Goal: Navigation & Orientation: Find specific page/section

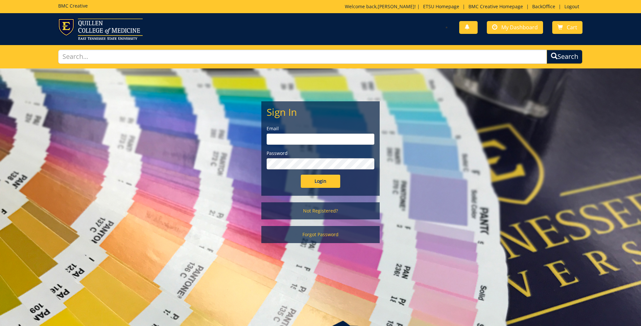
type input "[EMAIL_ADDRESS][DOMAIN_NAME]"
click at [325, 183] on input "Login" at bounding box center [320, 181] width 39 height 13
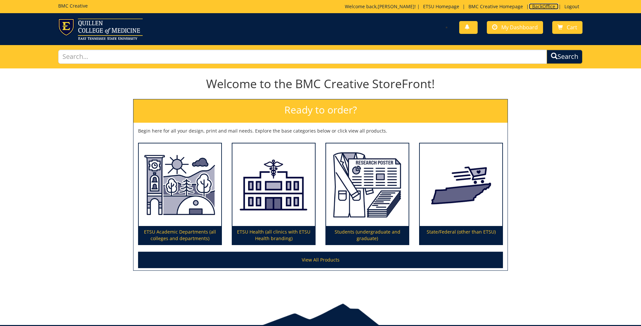
click at [544, 9] on link "BackOffice" at bounding box center [544, 6] width 30 height 6
